Goal: Navigation & Orientation: Find specific page/section

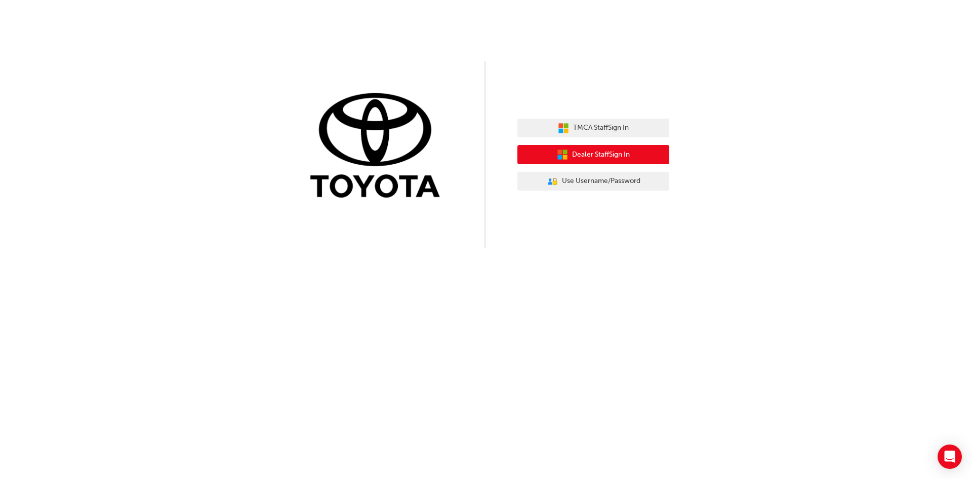
click at [624, 153] on span "Dealer Staff Sign In" at bounding box center [601, 155] width 58 height 12
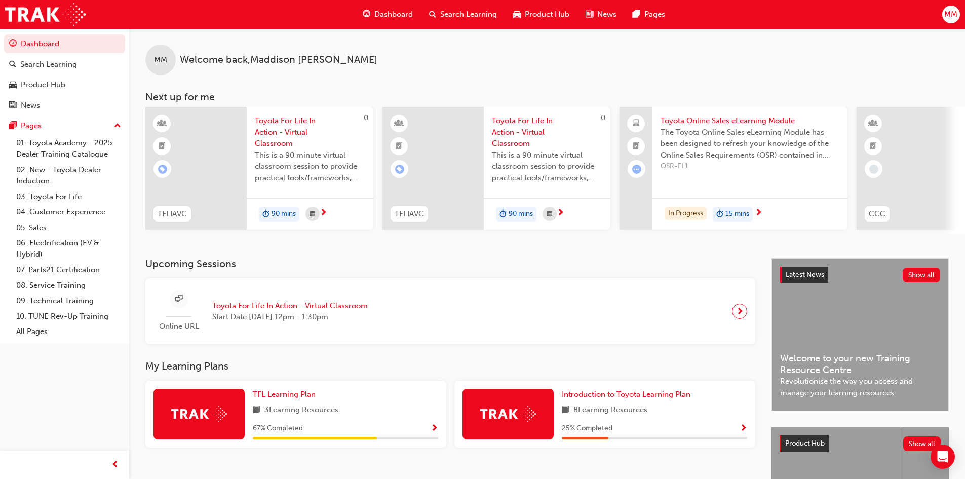
click at [539, 327] on div "Online URL Toyota For Life In Action - Virtual Classroom Start Date: Wed 3 Sep …" at bounding box center [450, 311] width 594 height 50
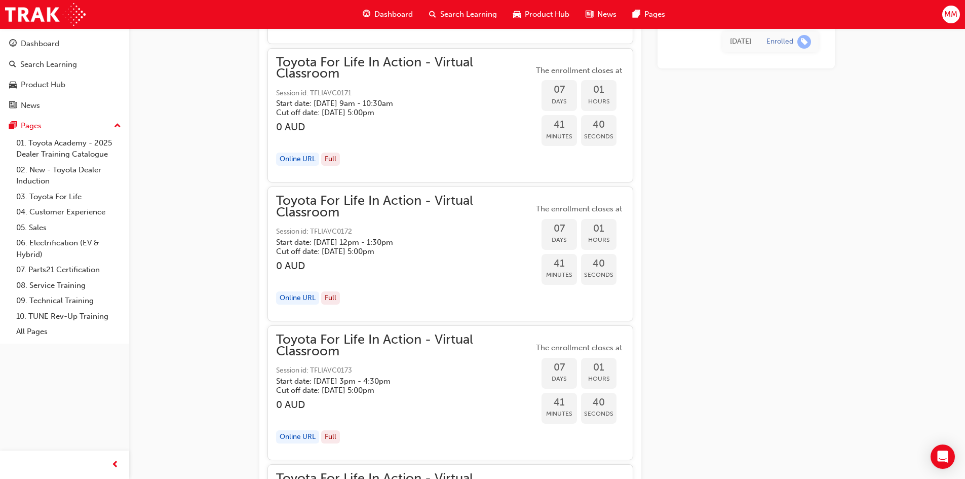
scroll to position [1649, 0]
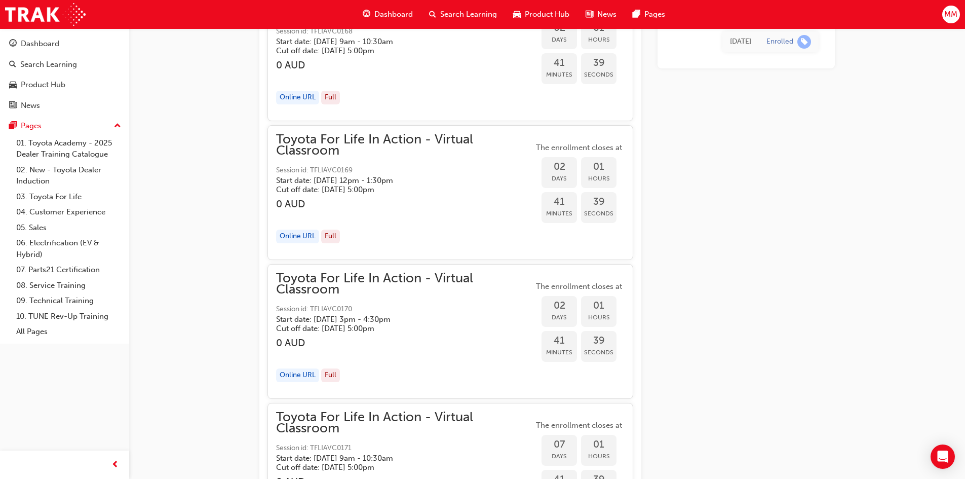
click at [387, 11] on span "Dashboard" at bounding box center [393, 15] width 38 height 12
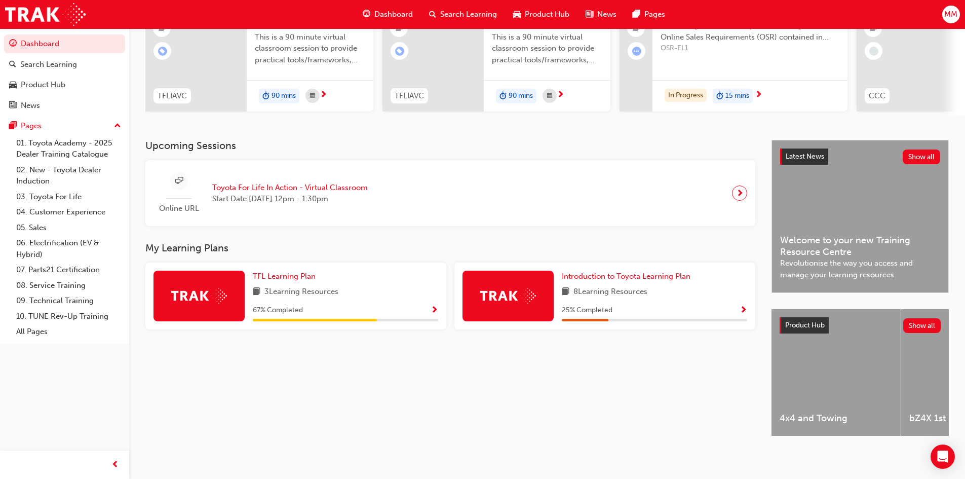
scroll to position [127, 0]
